Goal: Transaction & Acquisition: Book appointment/travel/reservation

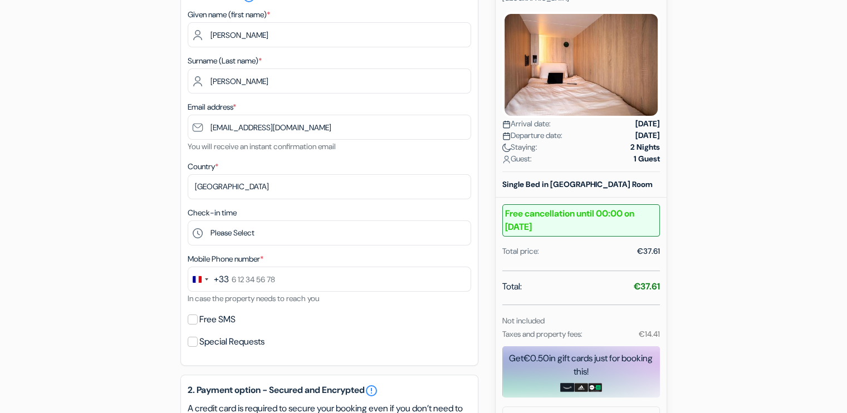
scroll to position [173, 0]
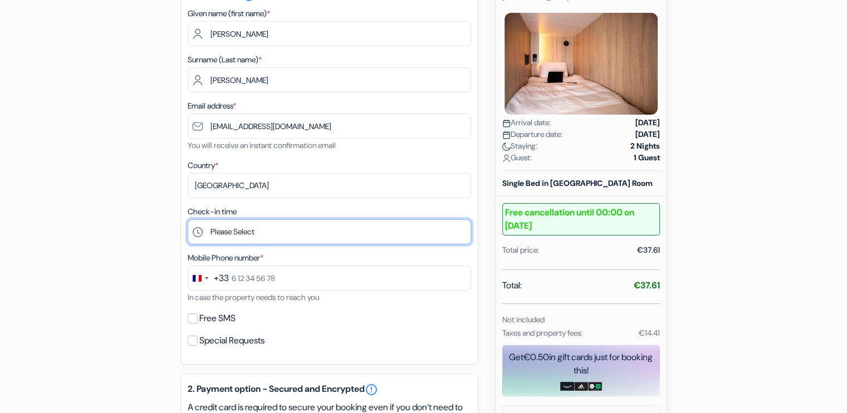
click at [262, 234] on select "Please Select 15:00 16:00 17:00 18:00 19:00 20:00 21:00 22:00 23:00" at bounding box center [330, 232] width 284 height 25
select select "18"
click at [188, 220] on select "Please Select 15:00 16:00 17:00 18:00 19:00 20:00 21:00 22:00 23:00" at bounding box center [330, 232] width 284 height 25
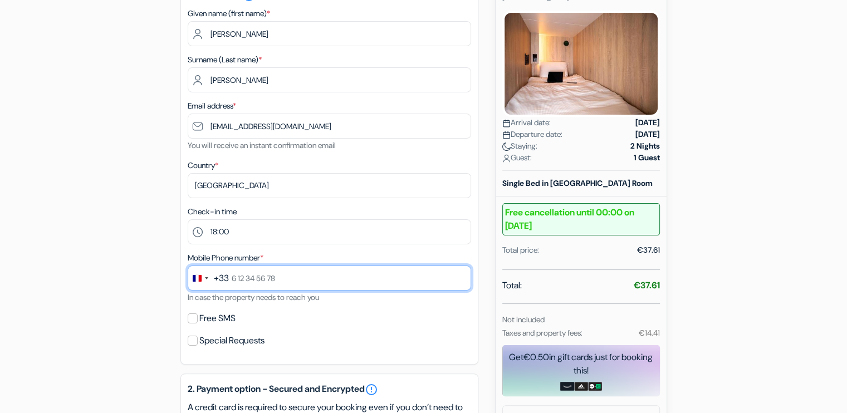
click at [271, 282] on input "text" at bounding box center [330, 278] width 284 height 25
click at [232, 279] on input "7 58 26 40 85" at bounding box center [330, 278] width 284 height 25
click at [245, 278] on input "7 58 26 40 85" at bounding box center [330, 278] width 284 height 25
type input "7 58 26 40 85"
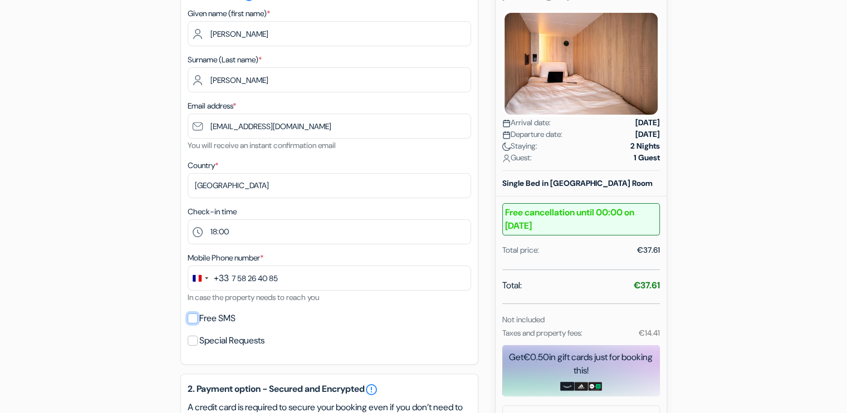
click at [191, 317] on input "Free SMS" at bounding box center [193, 319] width 10 height 10
checkbox input "true"
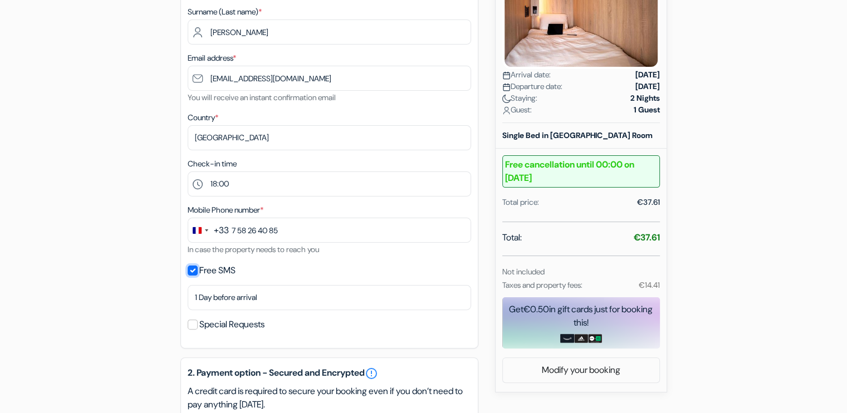
scroll to position [225, 0]
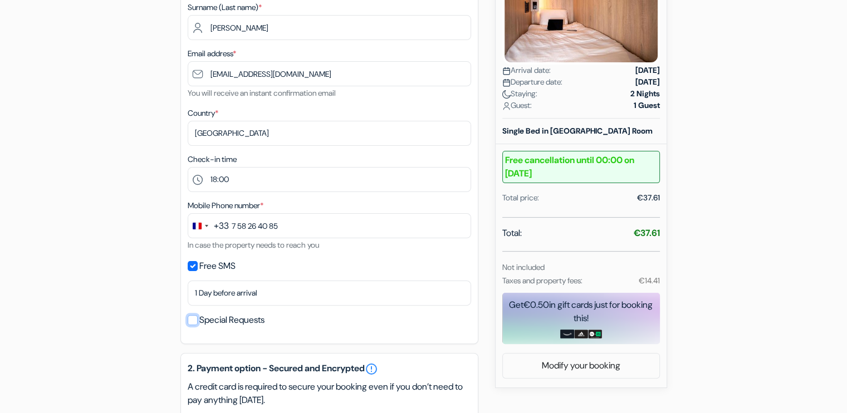
click at [191, 323] on input "Special Requests" at bounding box center [193, 320] width 10 height 10
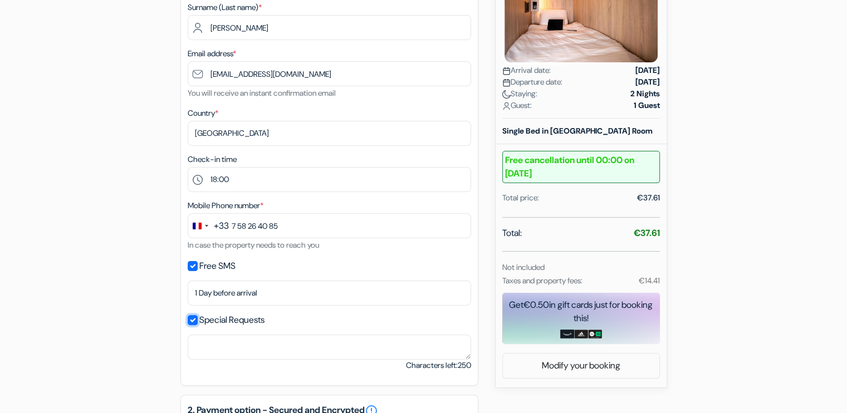
click at [193, 320] on input "Special Requests" at bounding box center [193, 320] width 10 height 10
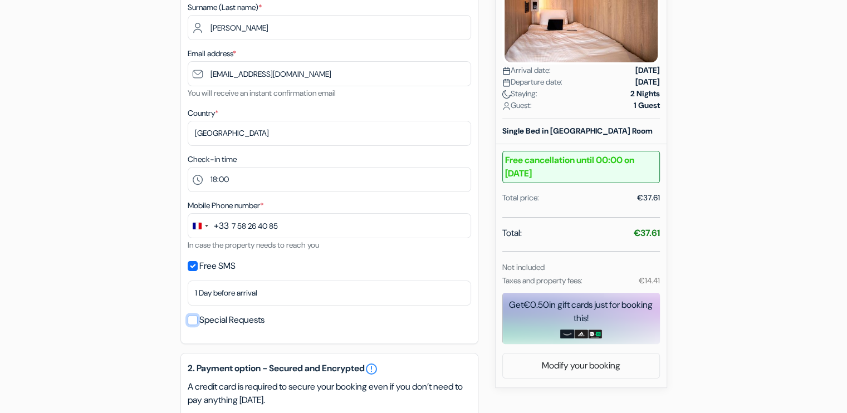
click at [193, 323] on input "Special Requests" at bounding box center [193, 320] width 10 height 10
checkbox input "true"
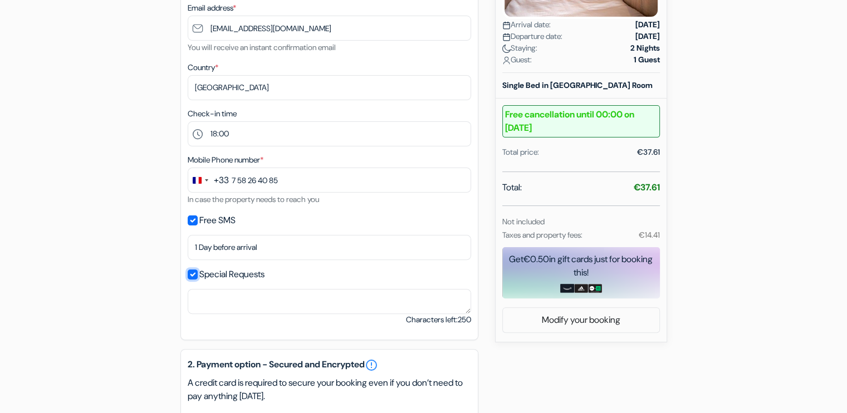
scroll to position [271, 0]
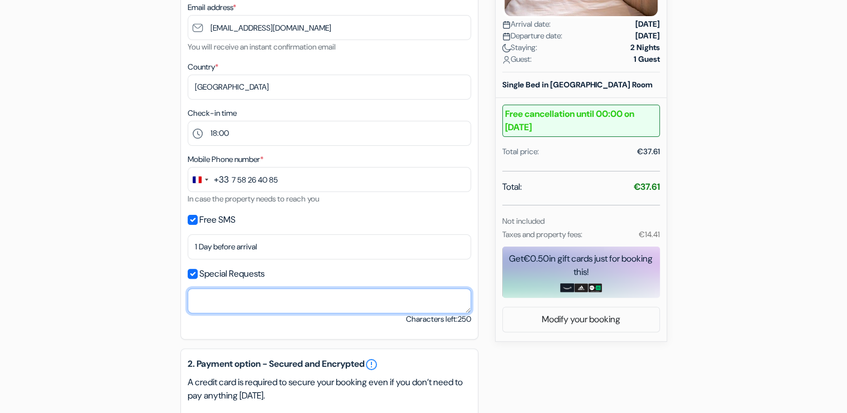
click at [227, 299] on textarea "Cardholder’s name *" at bounding box center [330, 301] width 284 height 25
click at [272, 300] on textarea "I'm a English Speaker. Please assisst me in English" at bounding box center [330, 301] width 284 height 25
type textarea "I'm a English Speaker."
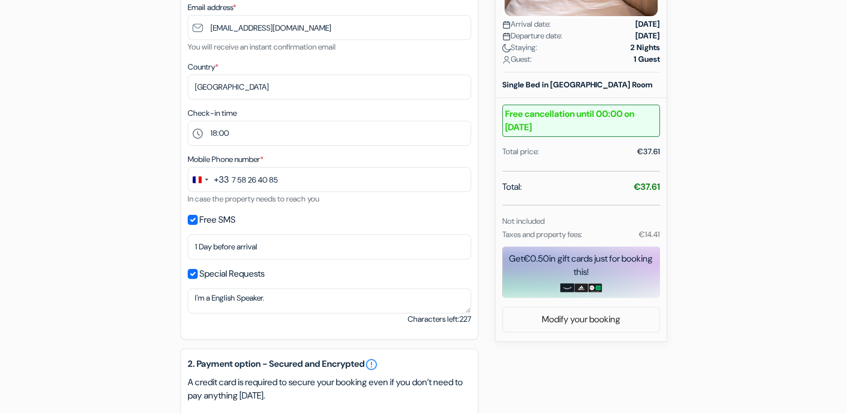
click at [172, 301] on div "add_box City Trip Hostels Amsterdam-Zaandam 3 Gedempte Gracht, Zaandam, Netherl…" at bounding box center [423, 297] width 735 height 934
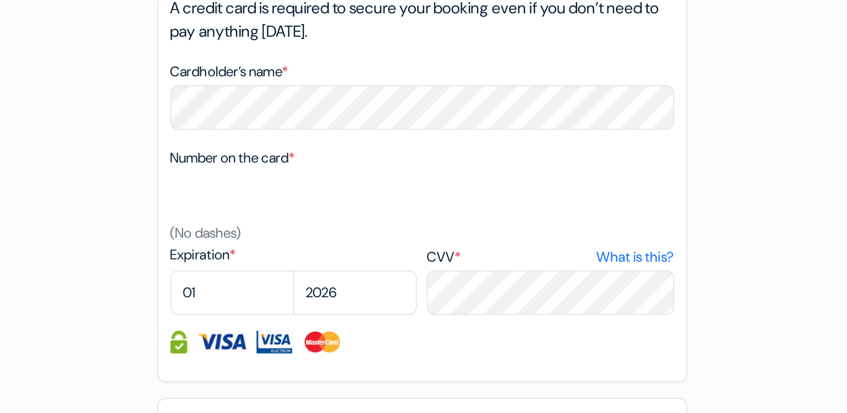
scroll to position [526, 0]
click at [216, 282] on select "01 02 03 04 05 06 07 08 09 10 11 12" at bounding box center [223, 288] width 70 height 25
select select "08"
click at [188, 277] on select "01 02 03 04 05 06 07 08 09 10 11 12" at bounding box center [223, 288] width 70 height 25
click at [286, 291] on select "2025 2026 2027 2028 2029 2030 2031 2032 2033 2034 2035 2036 2037 2038 2039 2040…" at bounding box center [292, 288] width 70 height 25
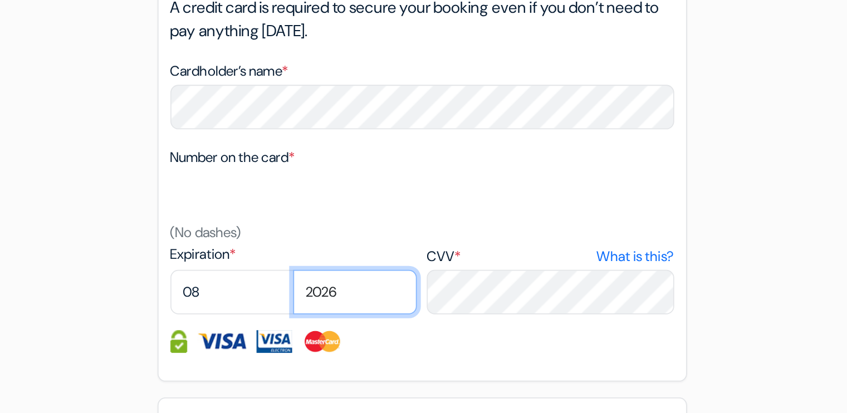
select select "2028"
click at [257, 277] on select "2025 2026 2027 2028 2029 2030 2031 2032 2033 2034 2035 2036 2037 2038 2039 2040…" at bounding box center [292, 288] width 70 height 25
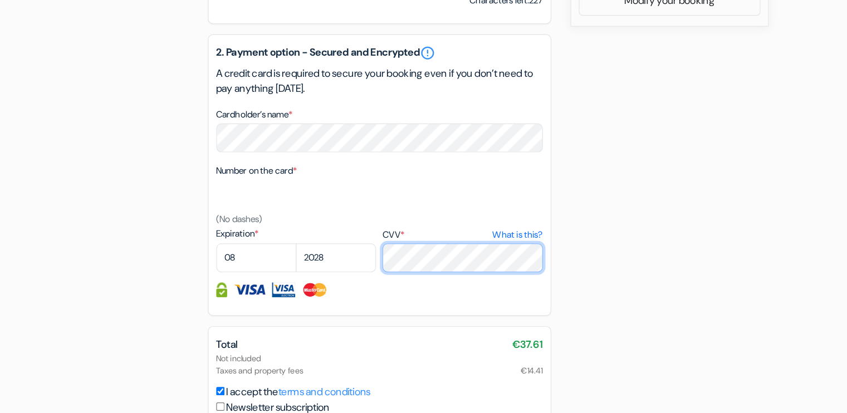
scroll to position [622, 0]
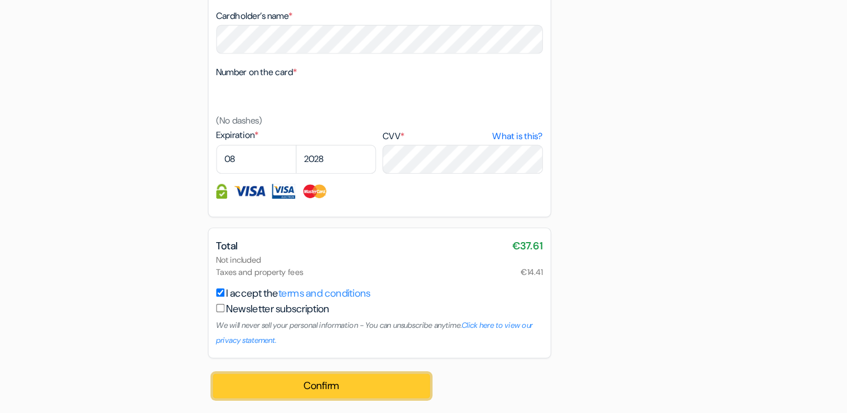
click at [254, 392] on button "Confirm Loading..." at bounding box center [279, 389] width 189 height 21
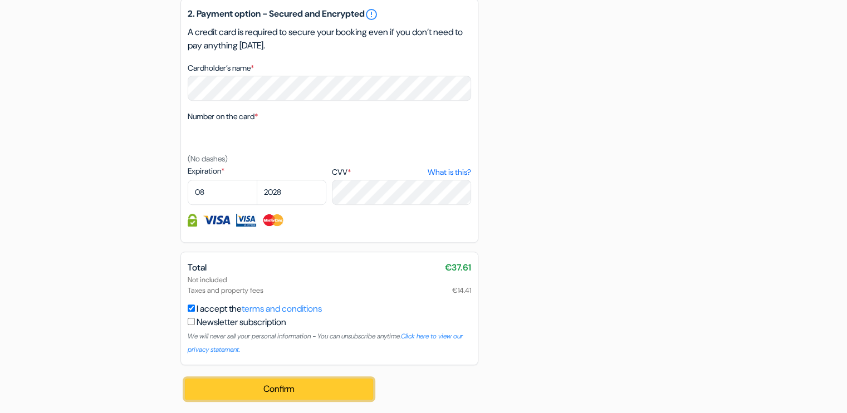
click at [300, 388] on button "Confirm Loading..." at bounding box center [279, 389] width 189 height 21
click at [303, 386] on button "Confirm Loading..." at bounding box center [279, 389] width 189 height 21
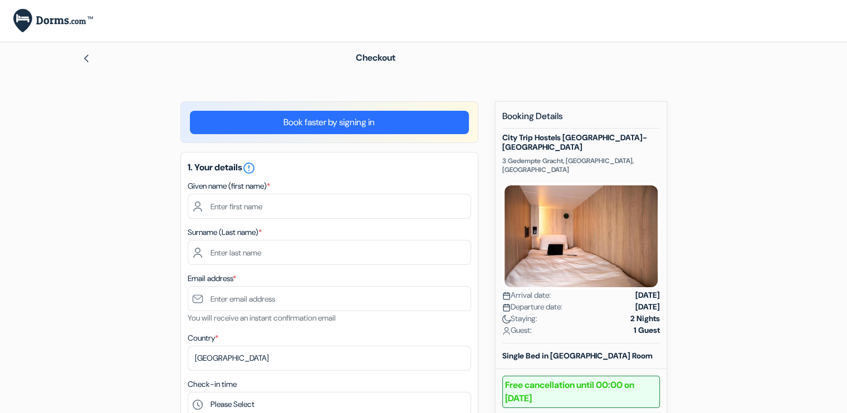
scroll to position [32, 0]
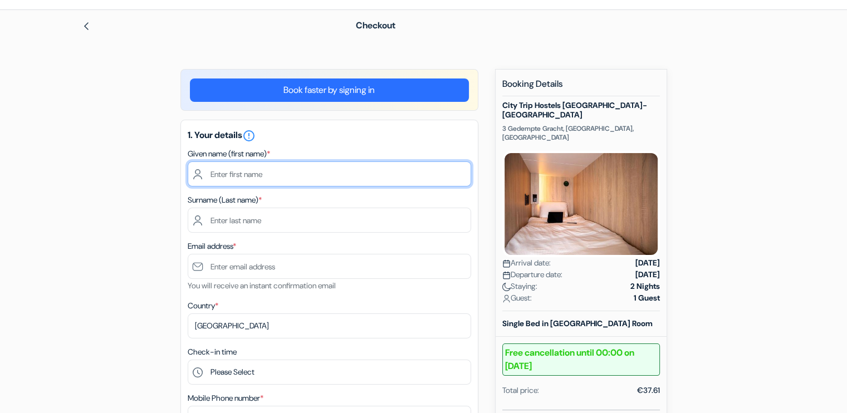
click at [232, 167] on input "text" at bounding box center [330, 174] width 284 height 25
type input "Bhuwan"
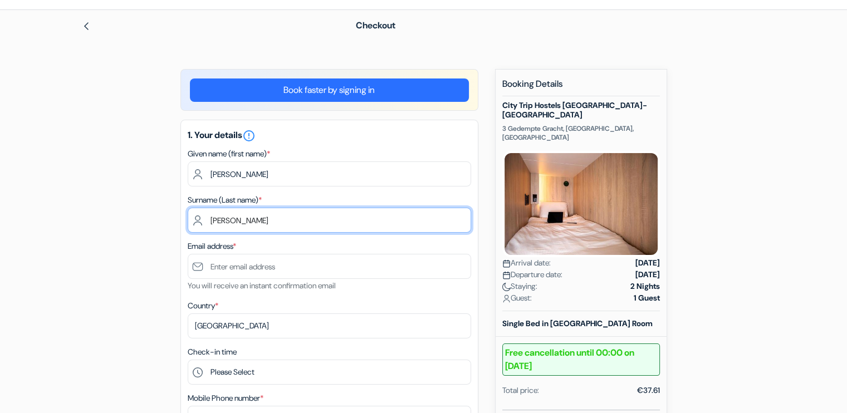
type input "KARDAM"
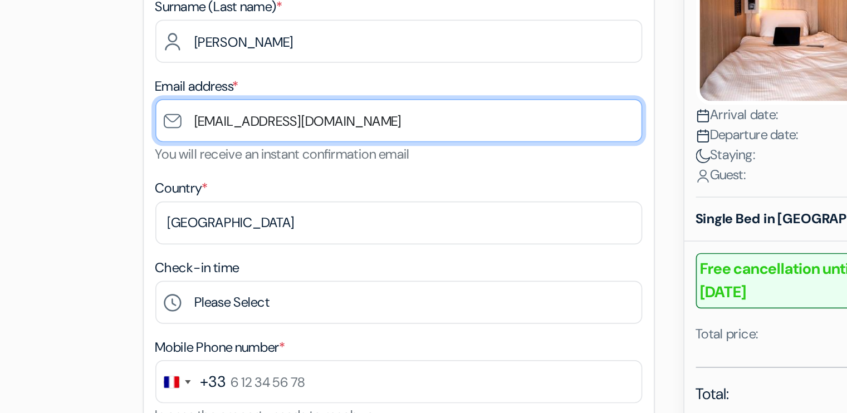
scroll to position [60, 0]
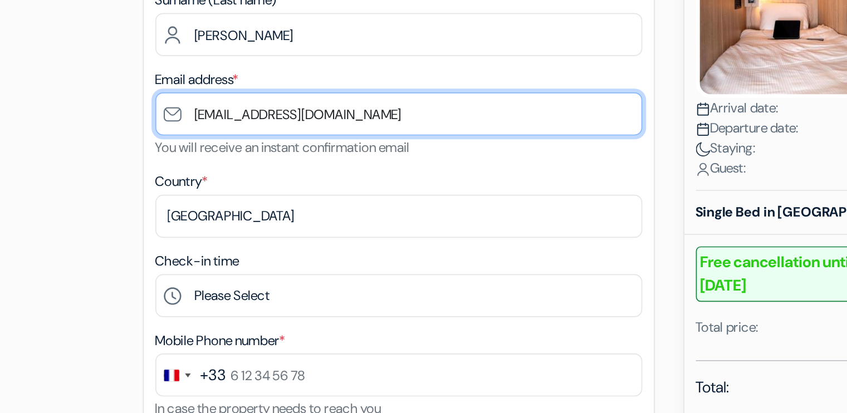
type input "[EMAIL_ADDRESS][DOMAIN_NAME]"
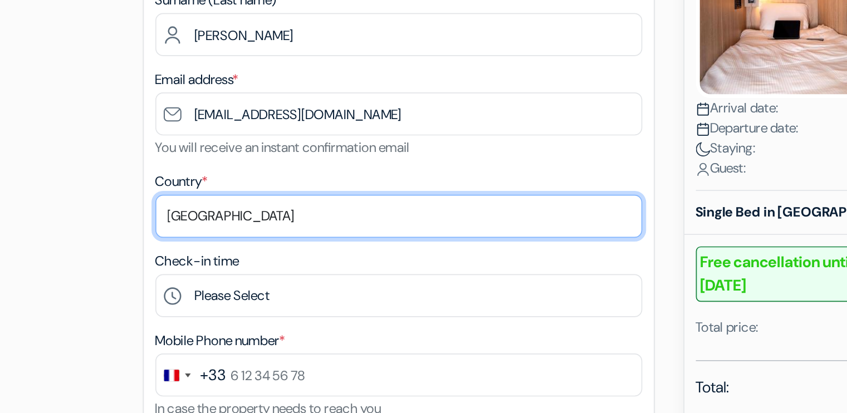
click at [253, 300] on select "Select country Abkhazia Afghanistan Albania Algeria American Samoa Andorra Ango…" at bounding box center [330, 298] width 284 height 25
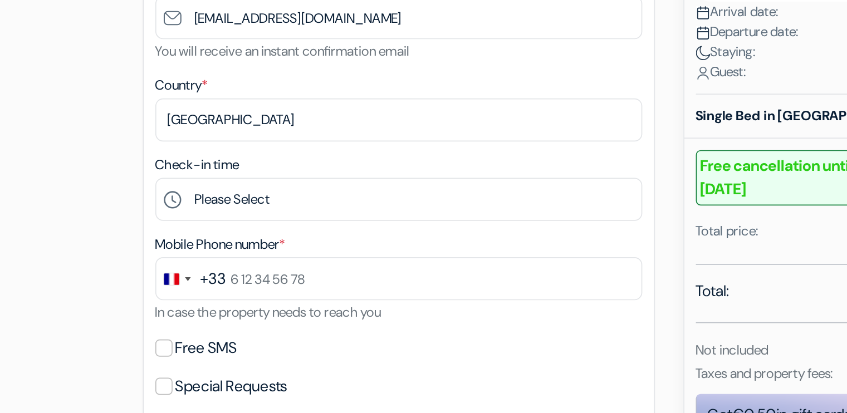
scroll to position [120, 0]
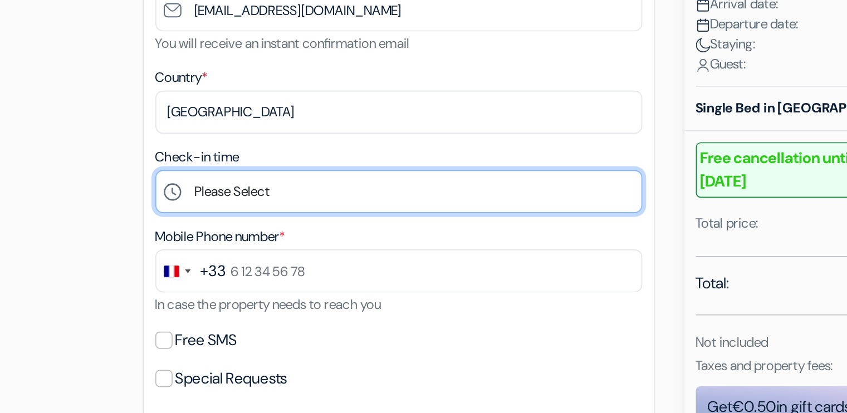
click at [247, 289] on select "Please Select 15:00 16:00 17:00 18:00 19:00 20:00 21:00 22:00 23:00" at bounding box center [330, 284] width 284 height 25
select select "18"
click at [188, 272] on select "Please Select 15:00 16:00 17:00 18:00 19:00 20:00 21:00 22:00 23:00" at bounding box center [330, 284] width 284 height 25
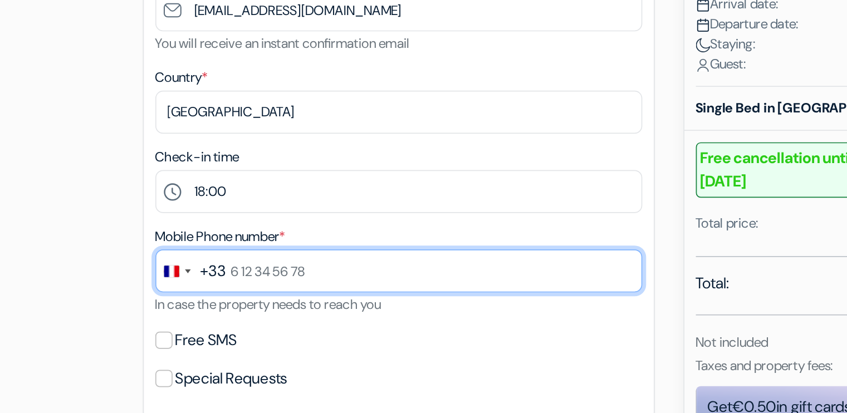
click at [286, 342] on input "text" at bounding box center [330, 330] width 284 height 25
type input "7 58 26 40 85"
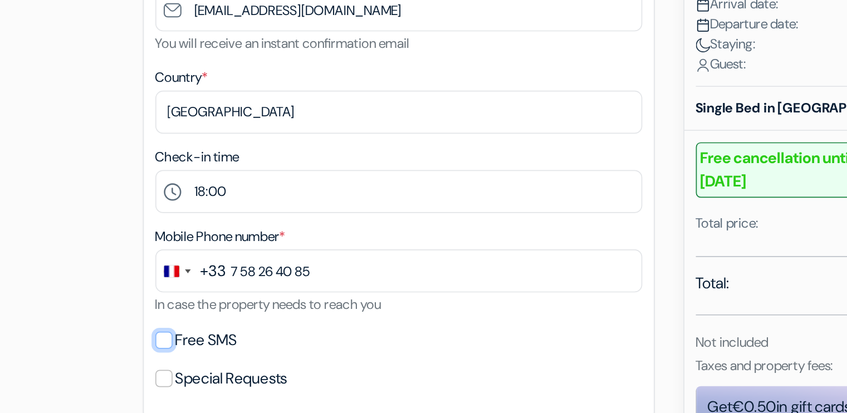
click at [193, 373] on input "Free SMS" at bounding box center [193, 371] width 10 height 10
checkbox input "true"
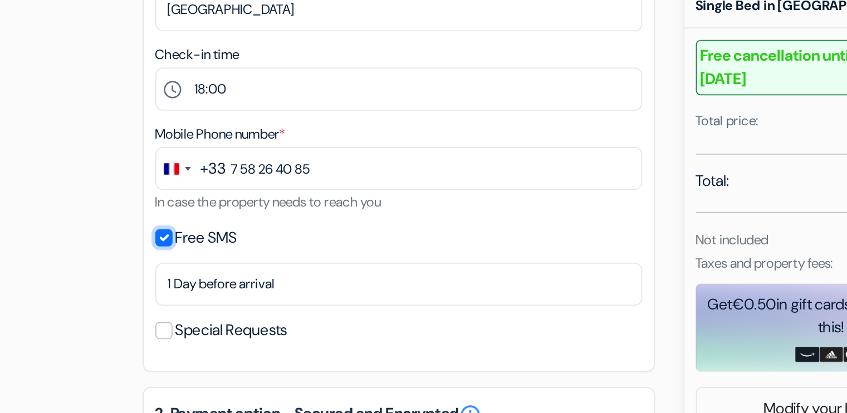
scroll to position [216, 0]
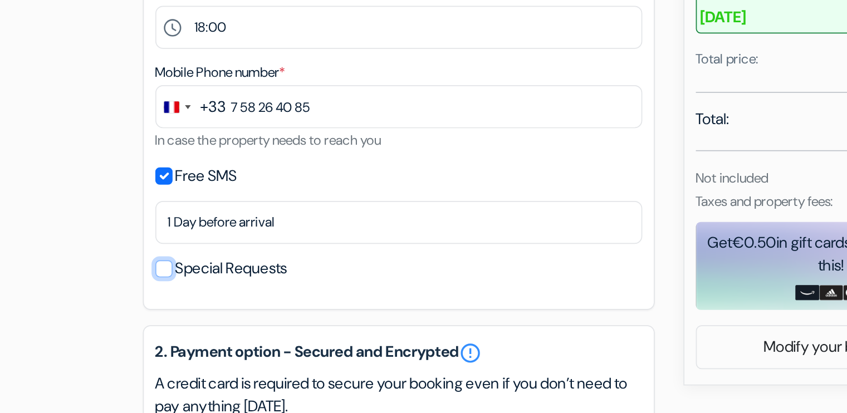
click at [194, 333] on input "Special Requests" at bounding box center [193, 329] width 10 height 10
checkbox input "true"
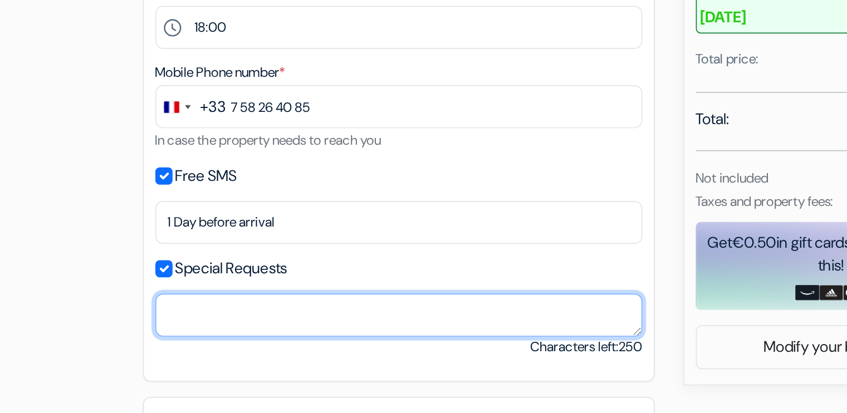
click at [250, 358] on textarea "Cardholder’s name *" at bounding box center [330, 356] width 284 height 25
type textarea "I"
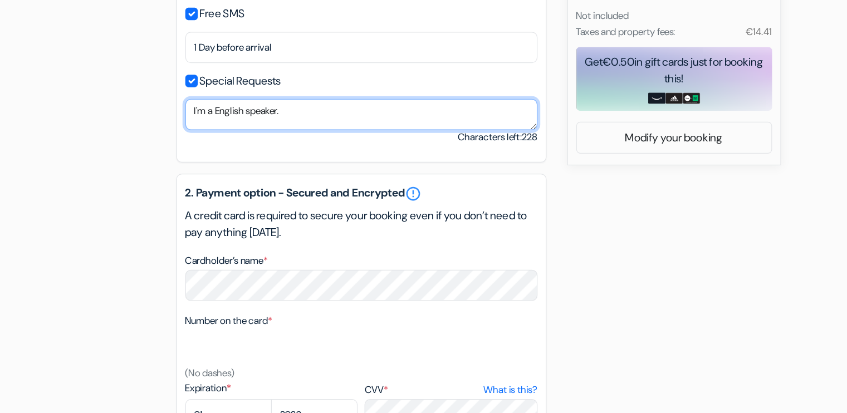
scroll to position [402, 0]
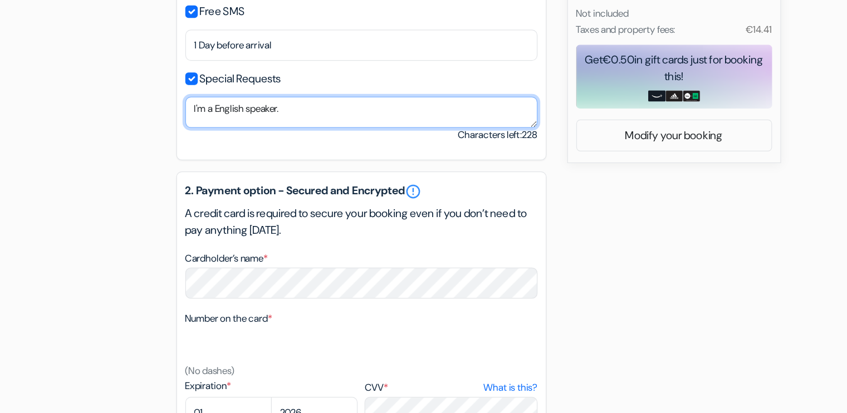
type textarea "I'm a English speaker."
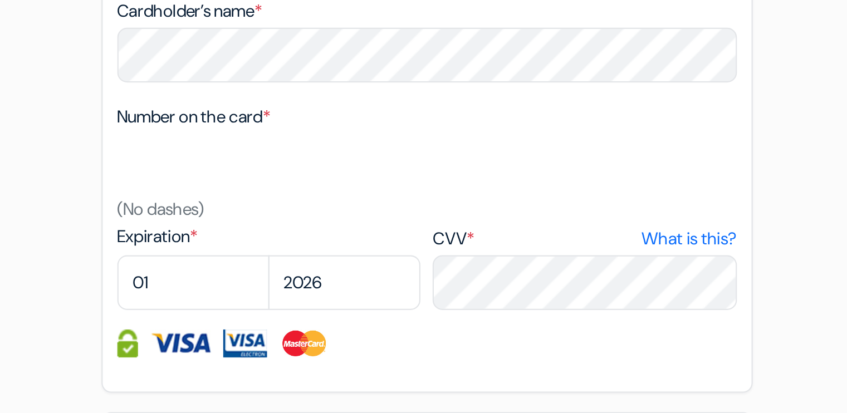
scroll to position [461, 0]
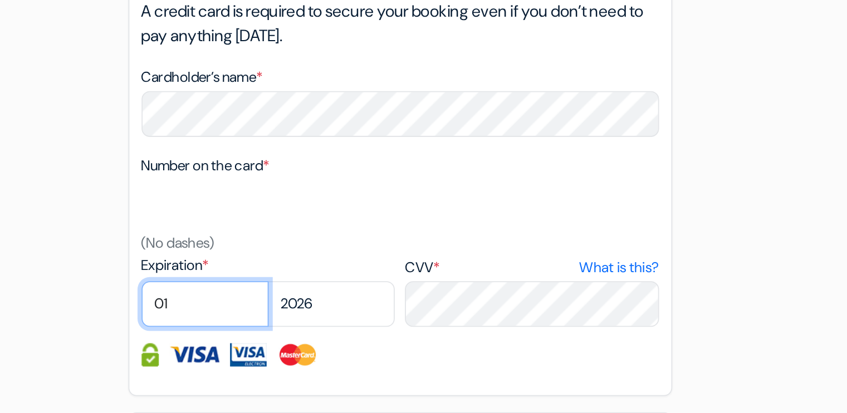
click at [225, 361] on select "01 02 03 04 05 06 07 08 09 10 11 12" at bounding box center [223, 353] width 70 height 25
select select "08"
click at [188, 342] on select "01 02 03 04 05 06 07 08 09 10 11 12" at bounding box center [223, 353] width 70 height 25
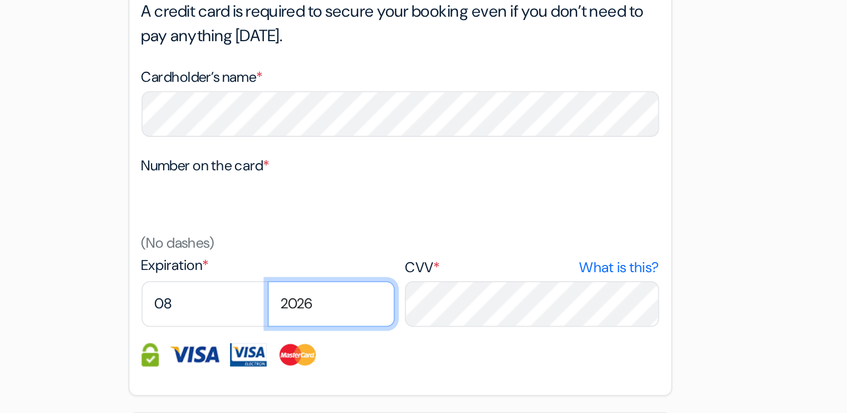
click at [281, 361] on select "2025 2026 2027 2028 2029 2030 2031 2032 2033 2034 2035 2036 2037 2038 2039 2040…" at bounding box center [292, 353] width 70 height 25
select select "2028"
click at [257, 342] on select "2025 2026 2027 2028 2029 2030 2031 2032 2033 2034 2035 2036 2037 2038 2039 2040…" at bounding box center [292, 353] width 70 height 25
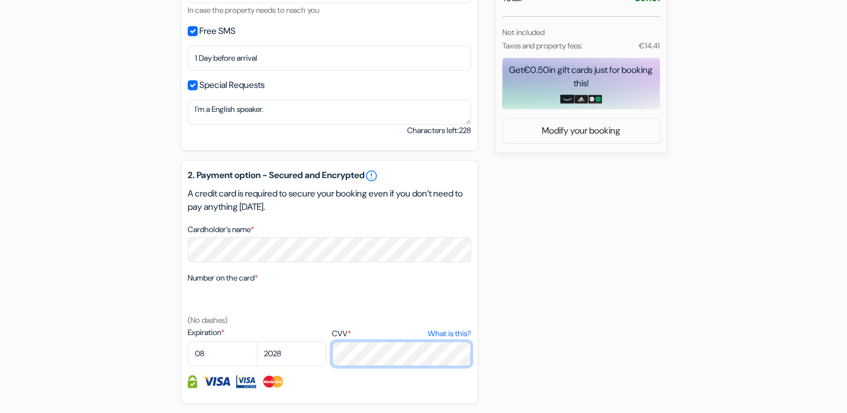
scroll to position [622, 0]
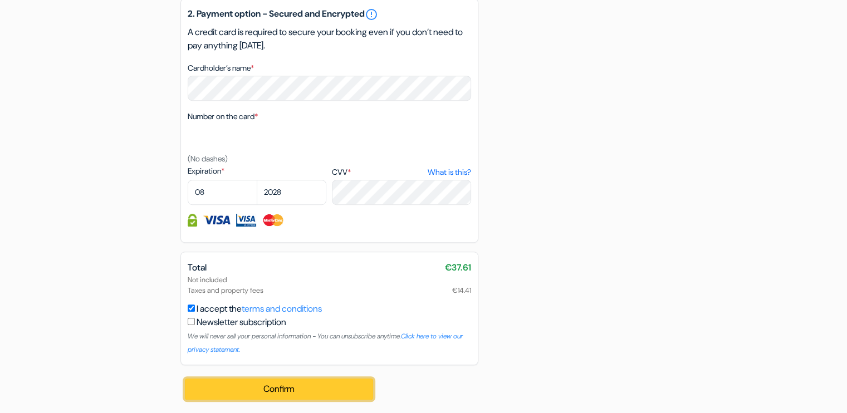
click at [276, 389] on button "Confirm Loading..." at bounding box center [279, 389] width 189 height 21
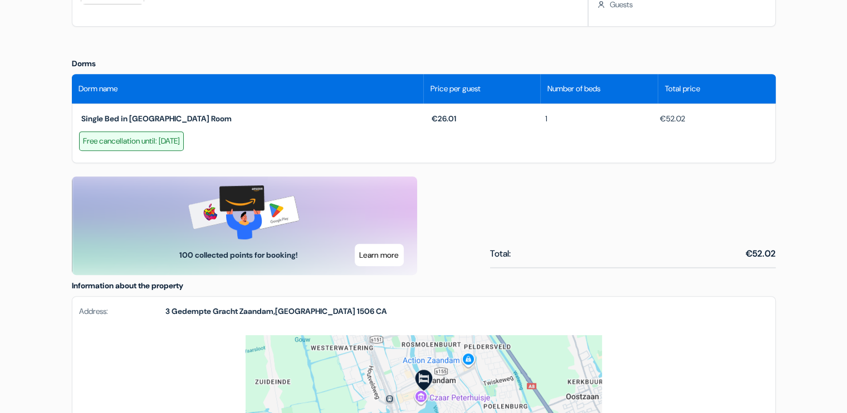
scroll to position [458, 0]
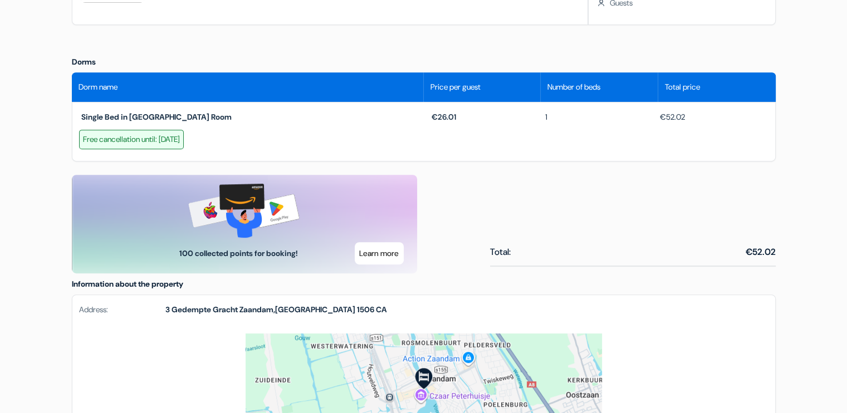
click at [165, 138] on div "Free cancellation until: [DATE]" at bounding box center [131, 140] width 105 height 20
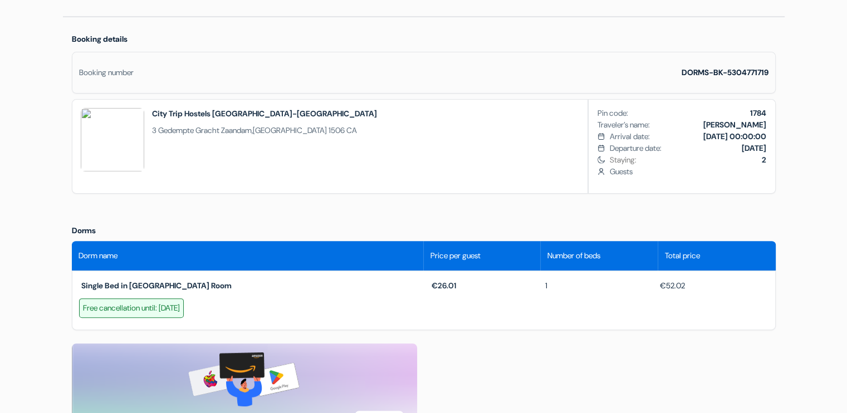
scroll to position [289, 0]
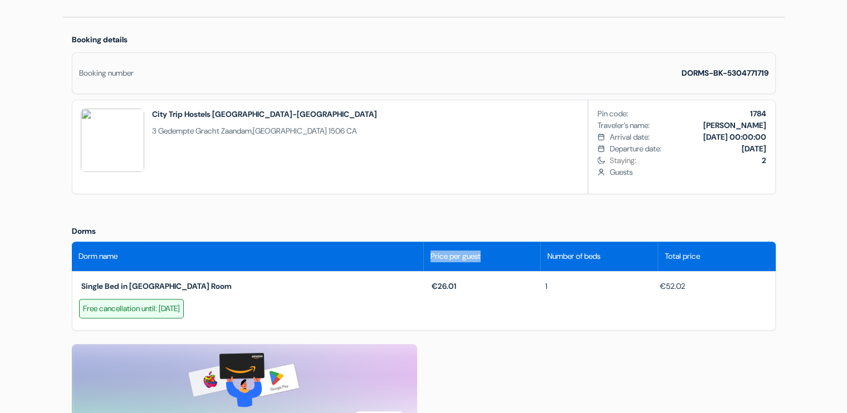
drag, startPoint x: 428, startPoint y: 256, endPoint x: 490, endPoint y: 255, distance: 61.9
click at [490, 255] on div "Price per guest" at bounding box center [483, 257] width 118 height 30
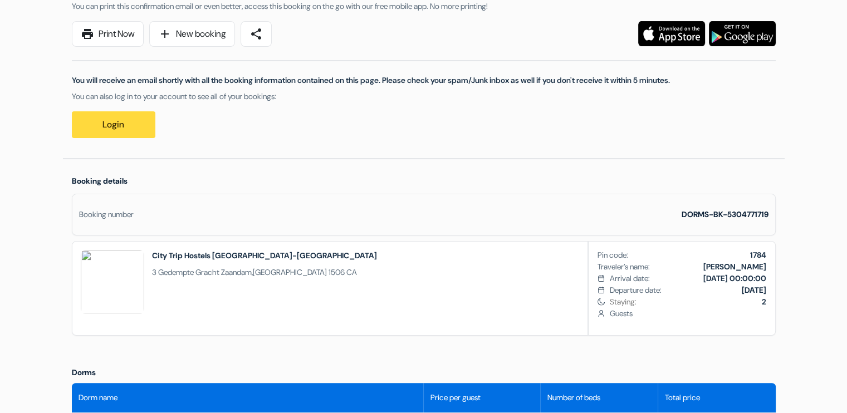
scroll to position [147, 0]
click at [469, 202] on div "Booking number DORMS-BK-5304771719" at bounding box center [424, 215] width 704 height 42
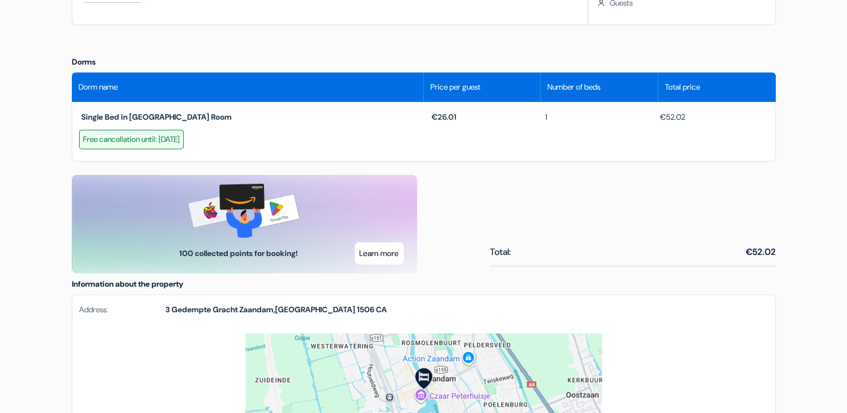
scroll to position [422, 0]
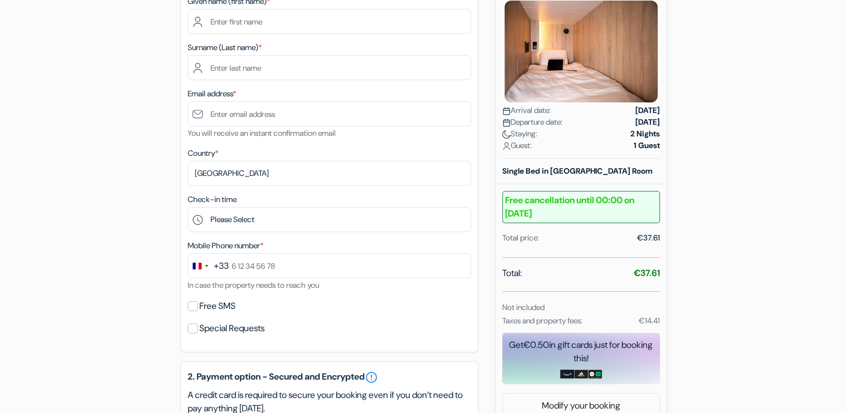
scroll to position [187, 0]
